Goal: Navigation & Orientation: Find specific page/section

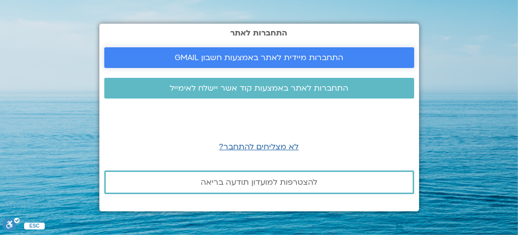
click at [195, 54] on span "התחברות מיידית לאתר באמצעות חשבון GMAIL" at bounding box center [259, 57] width 169 height 9
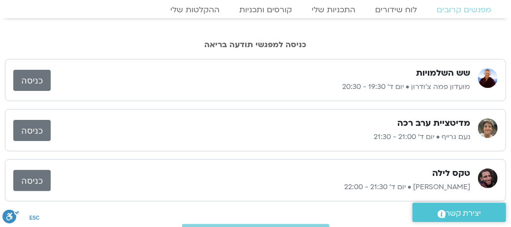
scroll to position [49, 0]
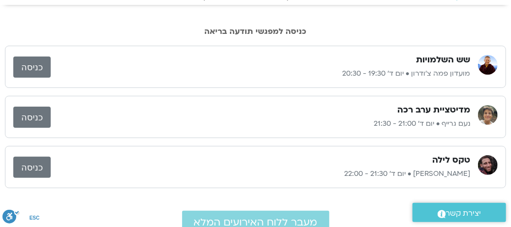
click at [38, 66] on link "כניסה" at bounding box center [31, 67] width 37 height 21
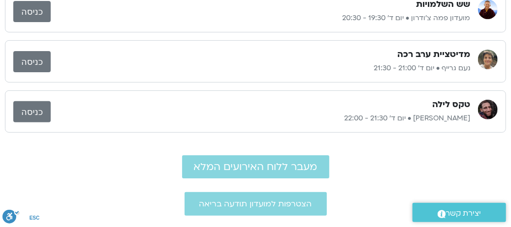
scroll to position [98, 0]
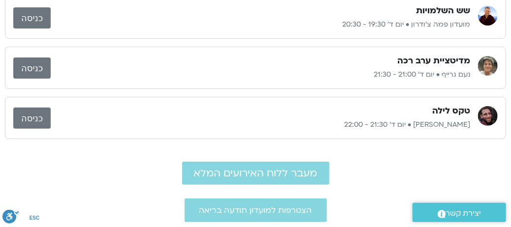
click at [27, 69] on link "כניסה" at bounding box center [31, 68] width 37 height 21
